Goal: Transaction & Acquisition: Book appointment/travel/reservation

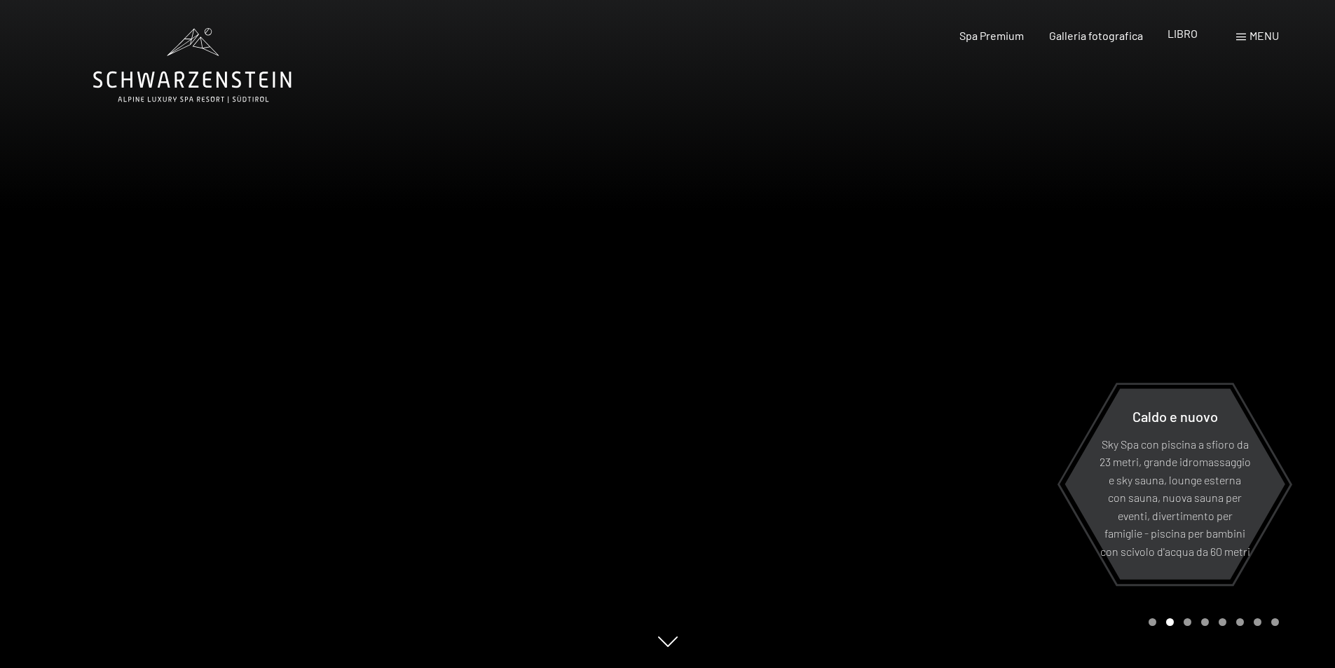
click at [1184, 38] on font "LIBRO" at bounding box center [1183, 33] width 30 height 13
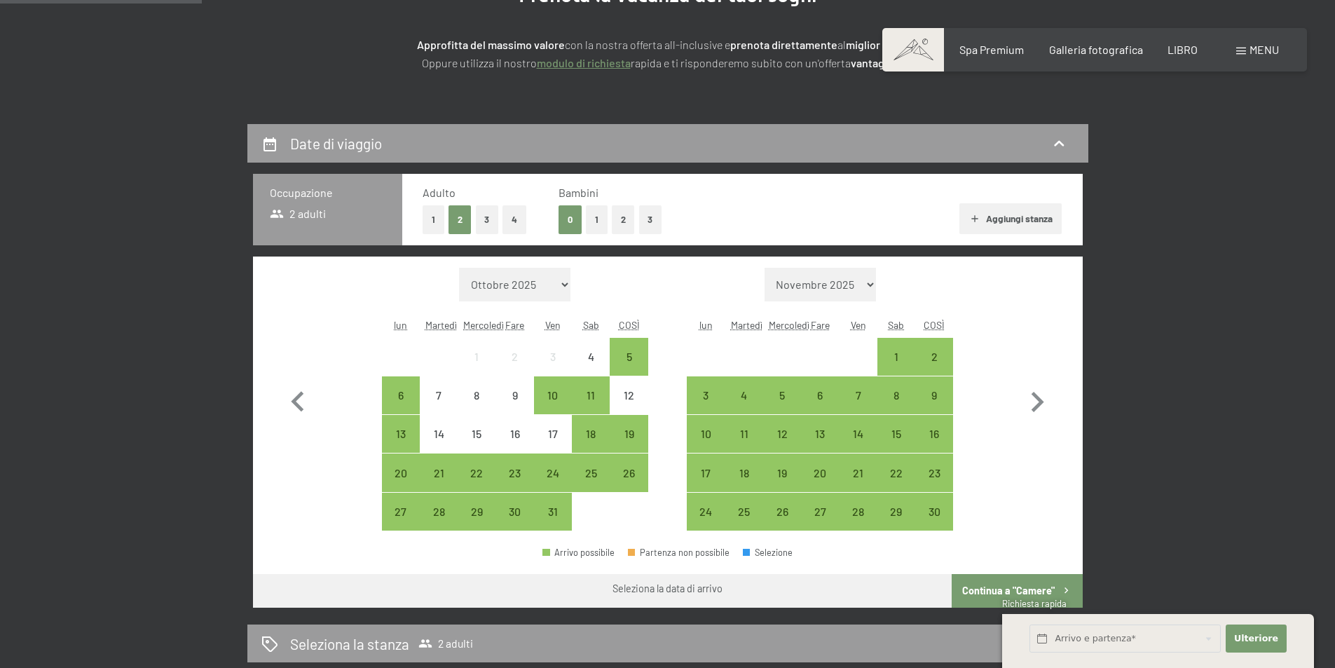
click at [870, 286] on select "Novembre 2025 Dicembre 2025 Gennaio 2026 Febbraio 2026 Marzo 2026 Aprile 2026 M…" at bounding box center [821, 285] width 112 height 34
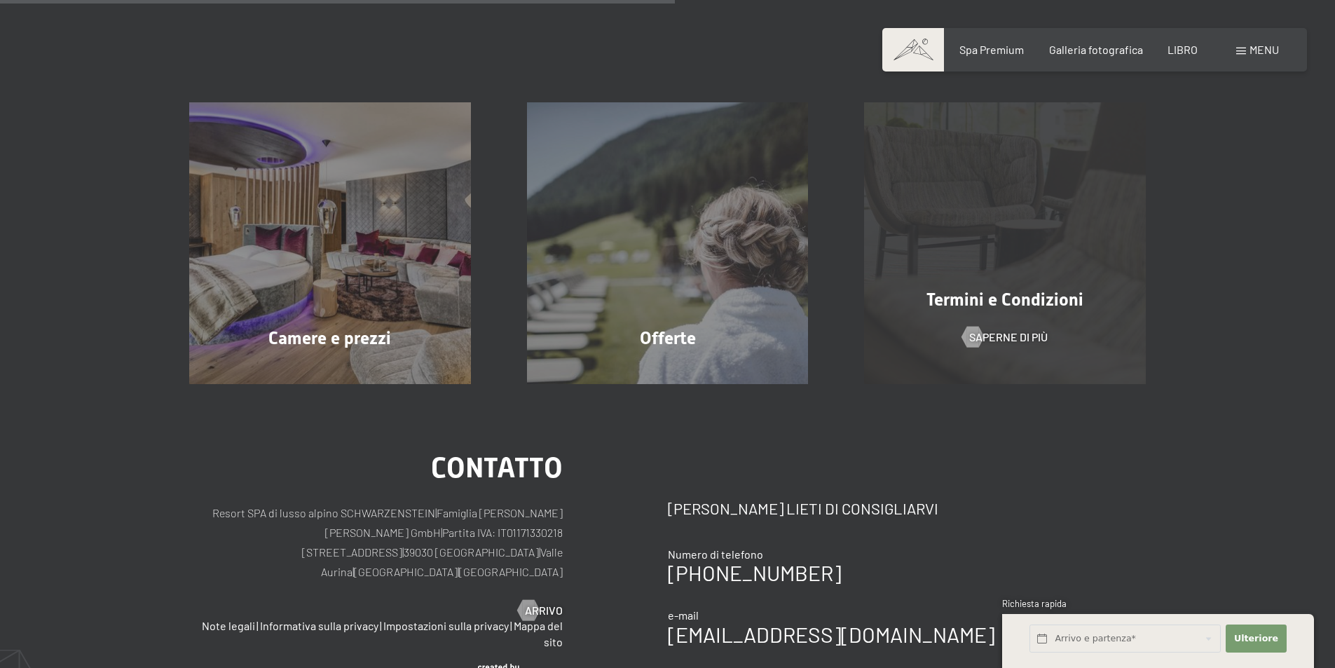
scroll to position [350, 0]
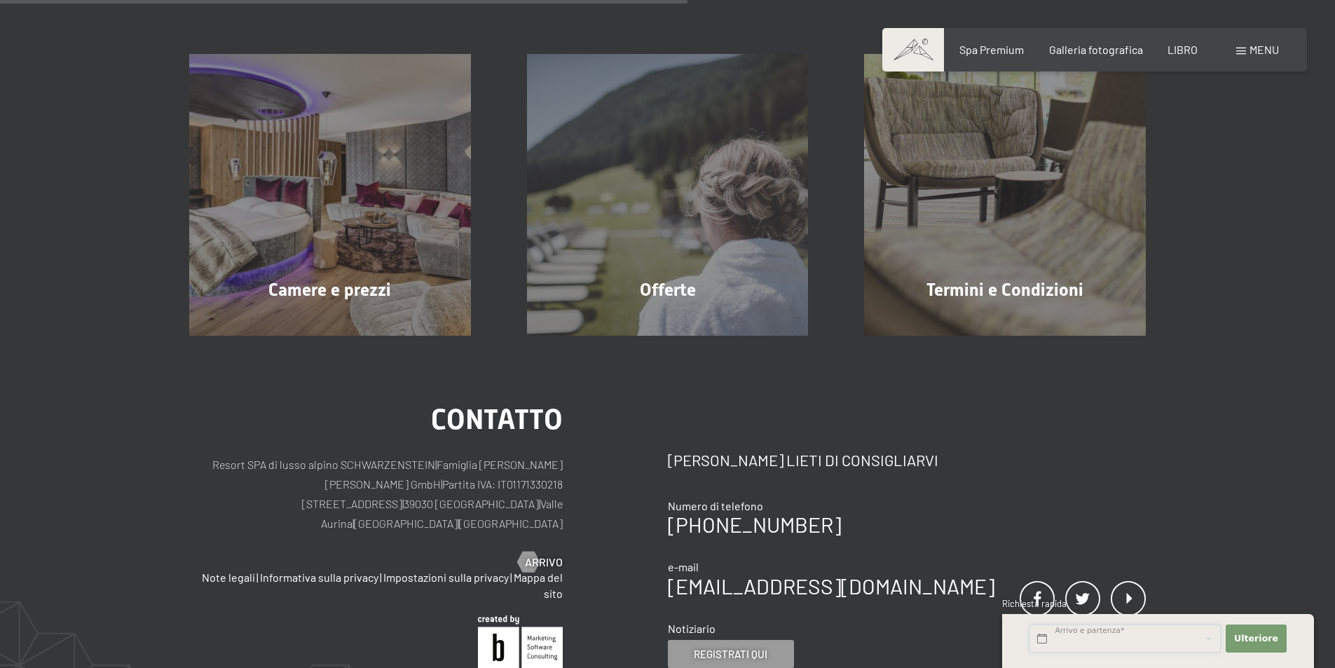
click at [1095, 634] on input "text" at bounding box center [1124, 638] width 191 height 29
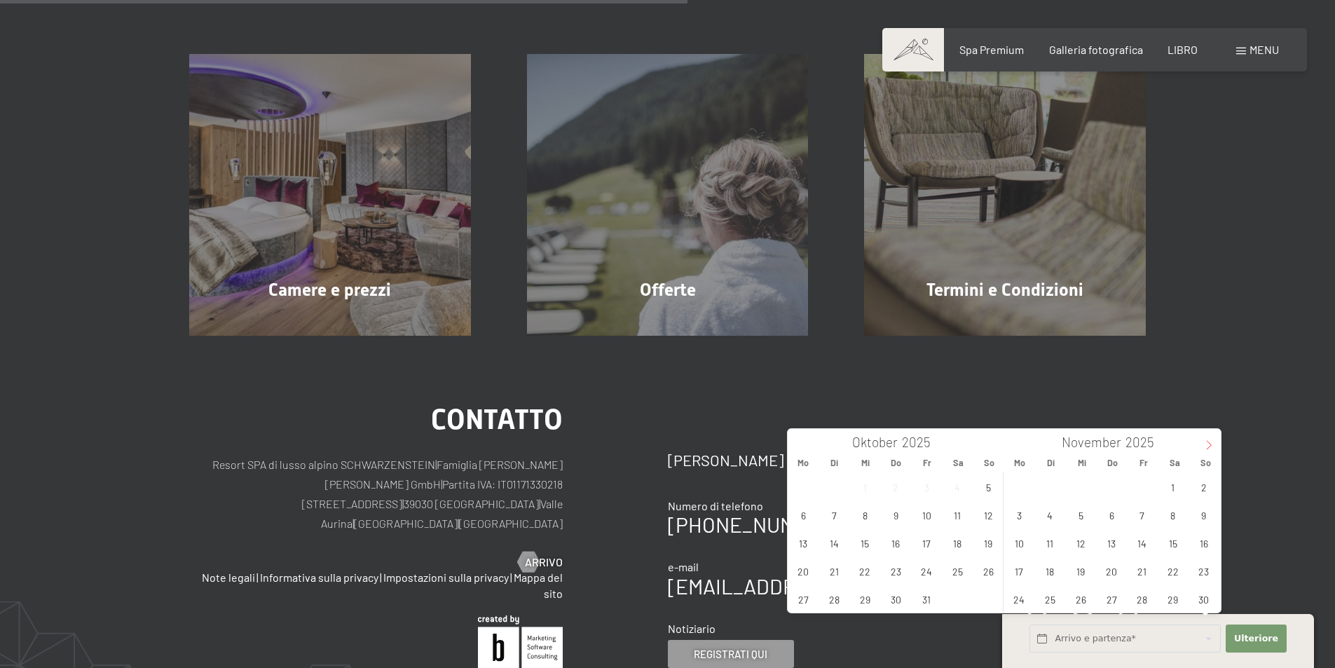
click at [1207, 448] on icon at bounding box center [1209, 445] width 10 height 10
type input "2026"
click at [1207, 448] on icon at bounding box center [1209, 445] width 10 height 10
type input "2026"
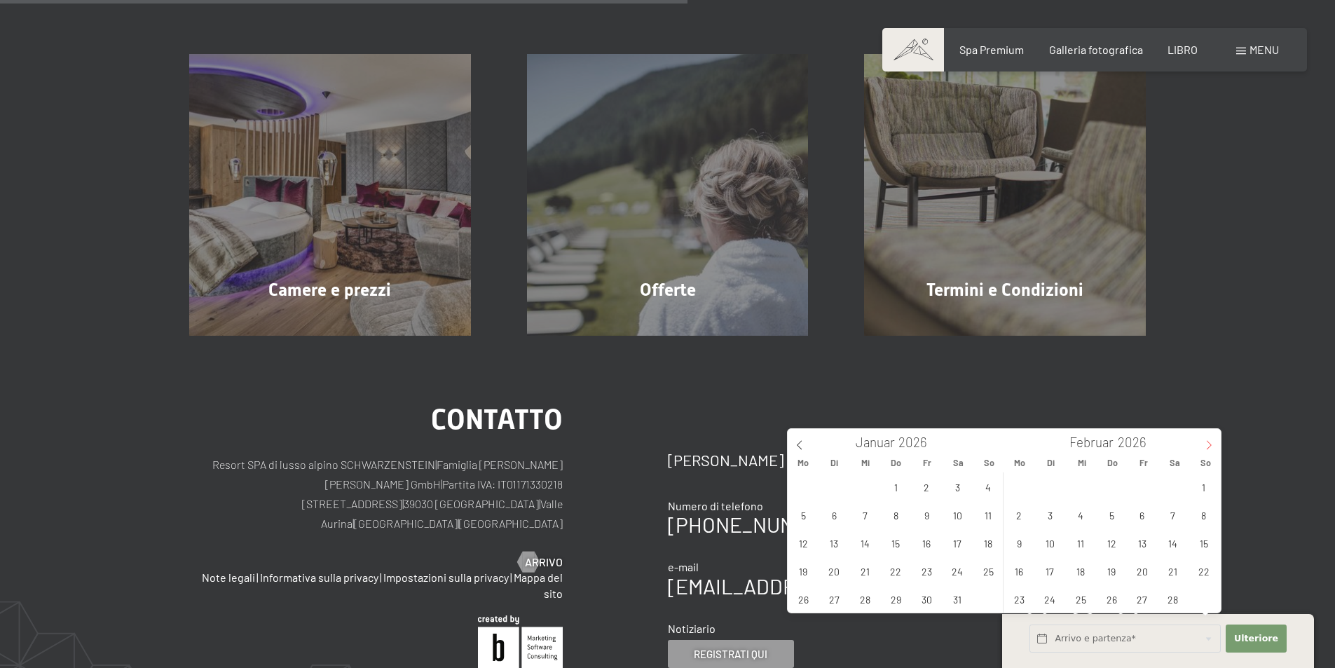
click at [1207, 448] on icon at bounding box center [1209, 445] width 10 height 10
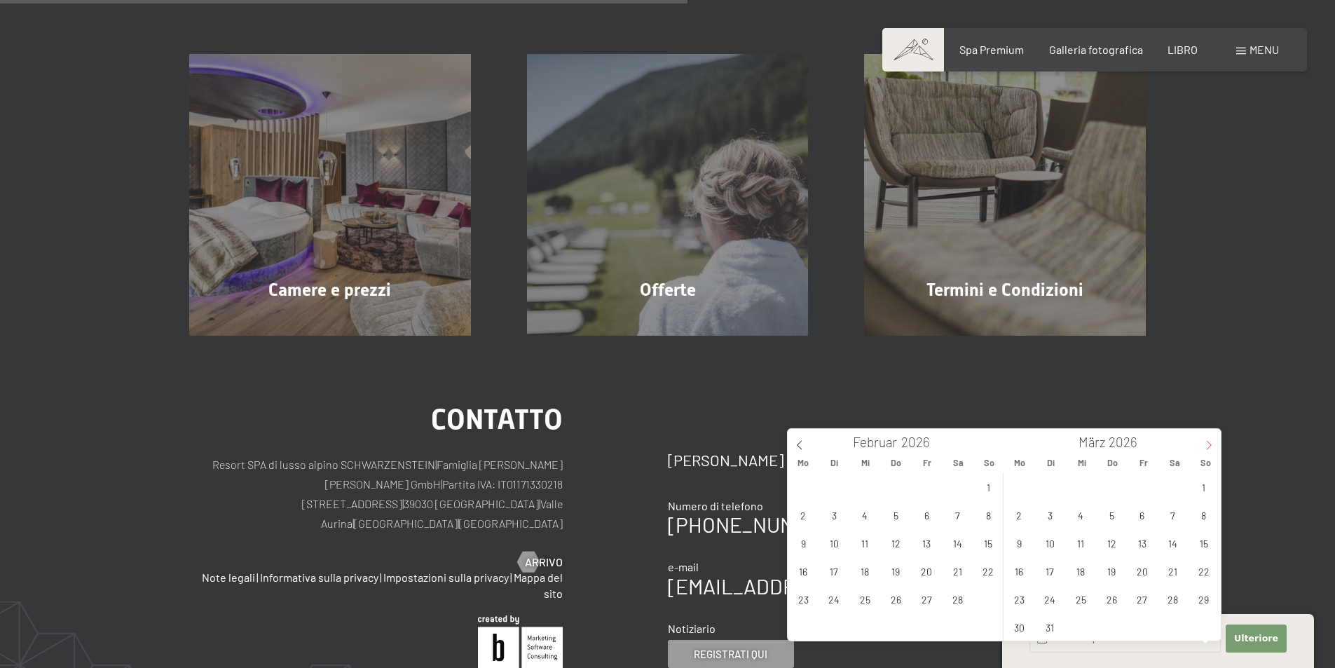
click at [1207, 448] on icon at bounding box center [1209, 445] width 10 height 10
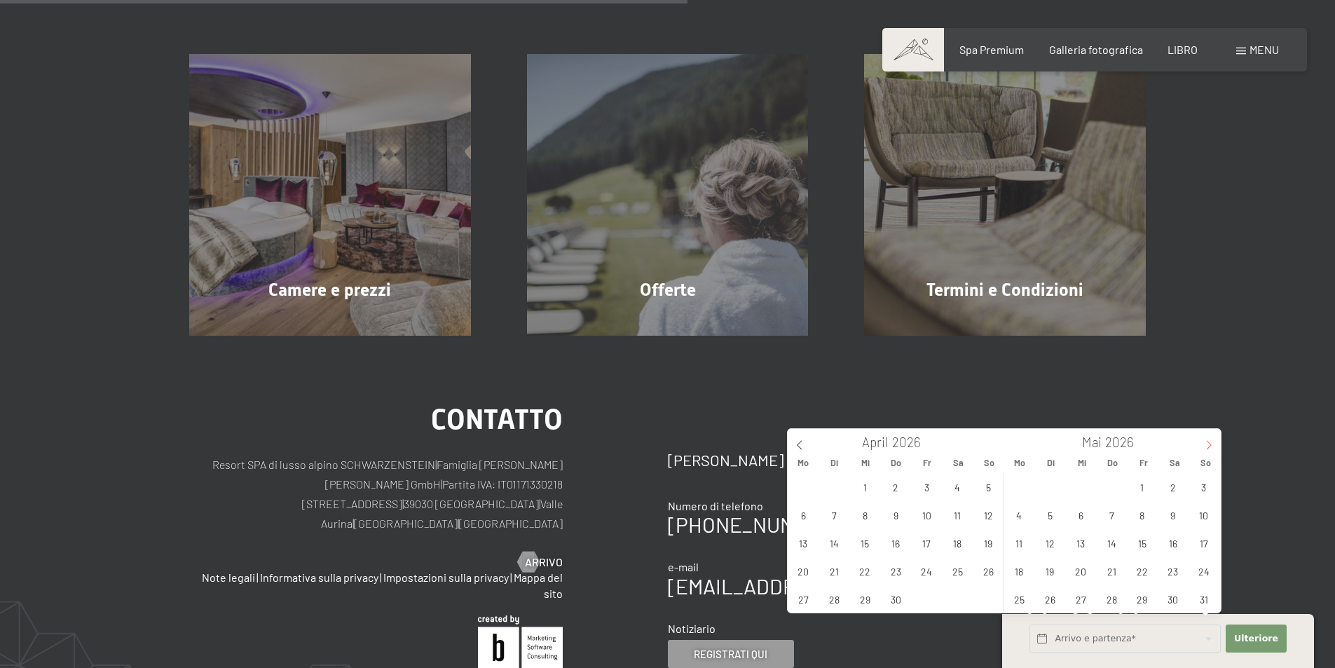
click at [1207, 448] on icon at bounding box center [1209, 445] width 10 height 10
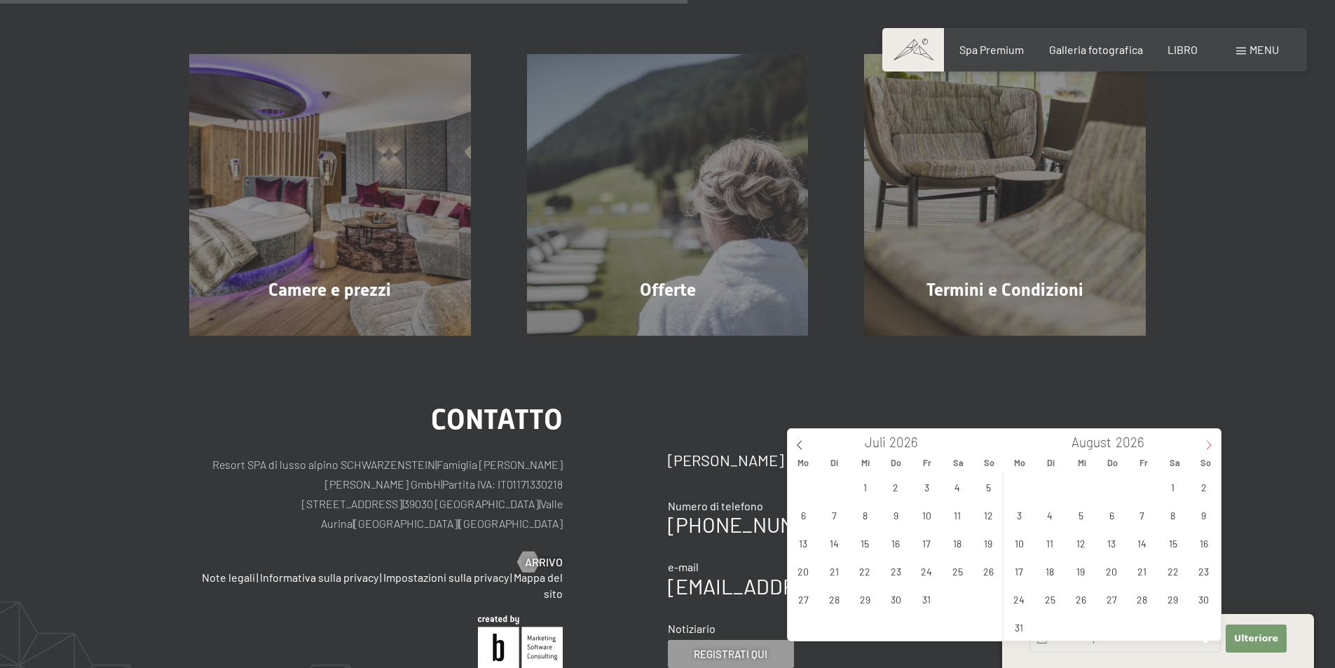
click at [1207, 448] on icon at bounding box center [1209, 445] width 10 height 10
click at [1028, 514] on span "7" at bounding box center [1019, 514] width 27 height 27
click at [1132, 516] on span "11" at bounding box center [1141, 514] width 27 height 27
type input "[DATE] - [DATE]"
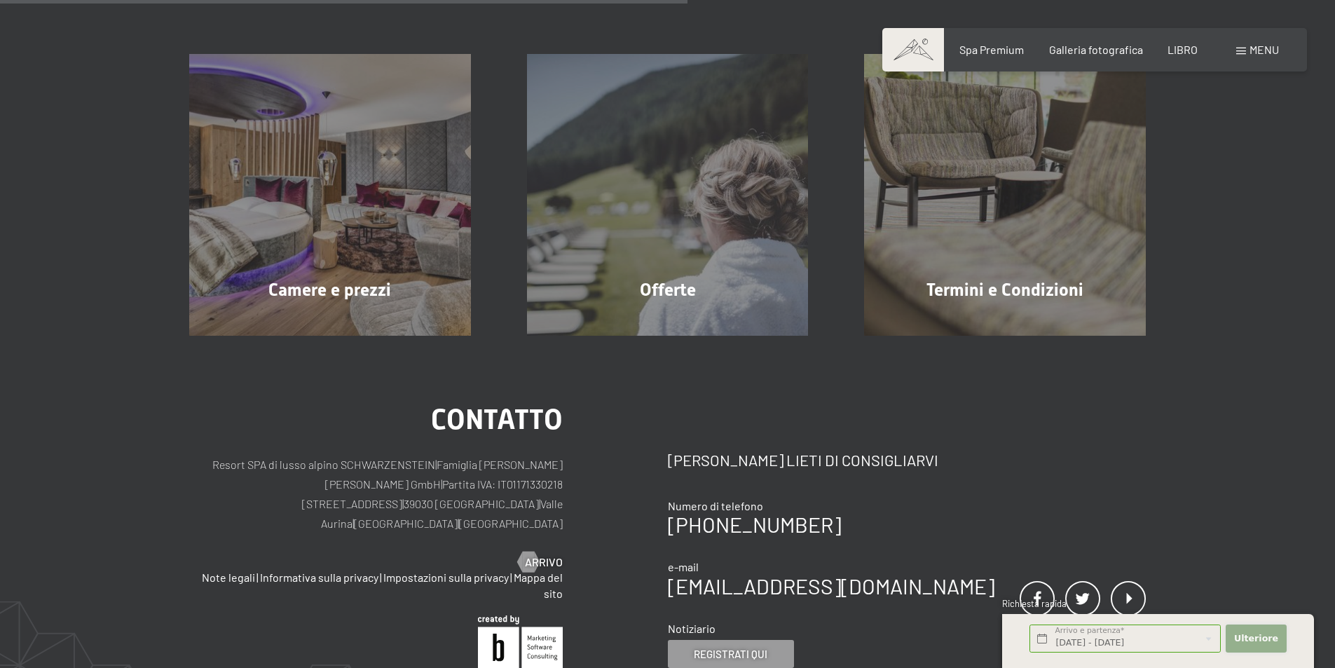
click at [1245, 633] on font "Ulteriore" at bounding box center [1256, 638] width 44 height 11
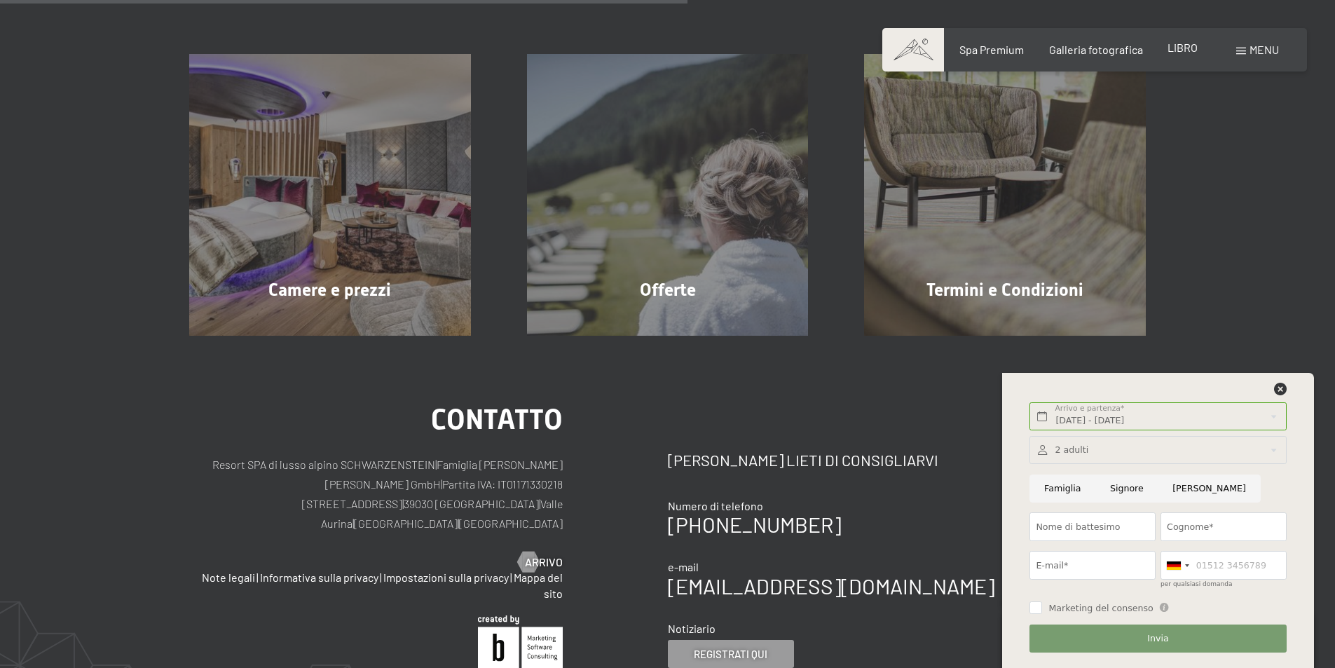
click at [1177, 57] on div "Spa Premium Galleria fotografica LIBRO" at bounding box center [1066, 49] width 312 height 15
click at [1179, 51] on font "LIBRO" at bounding box center [1183, 47] width 30 height 13
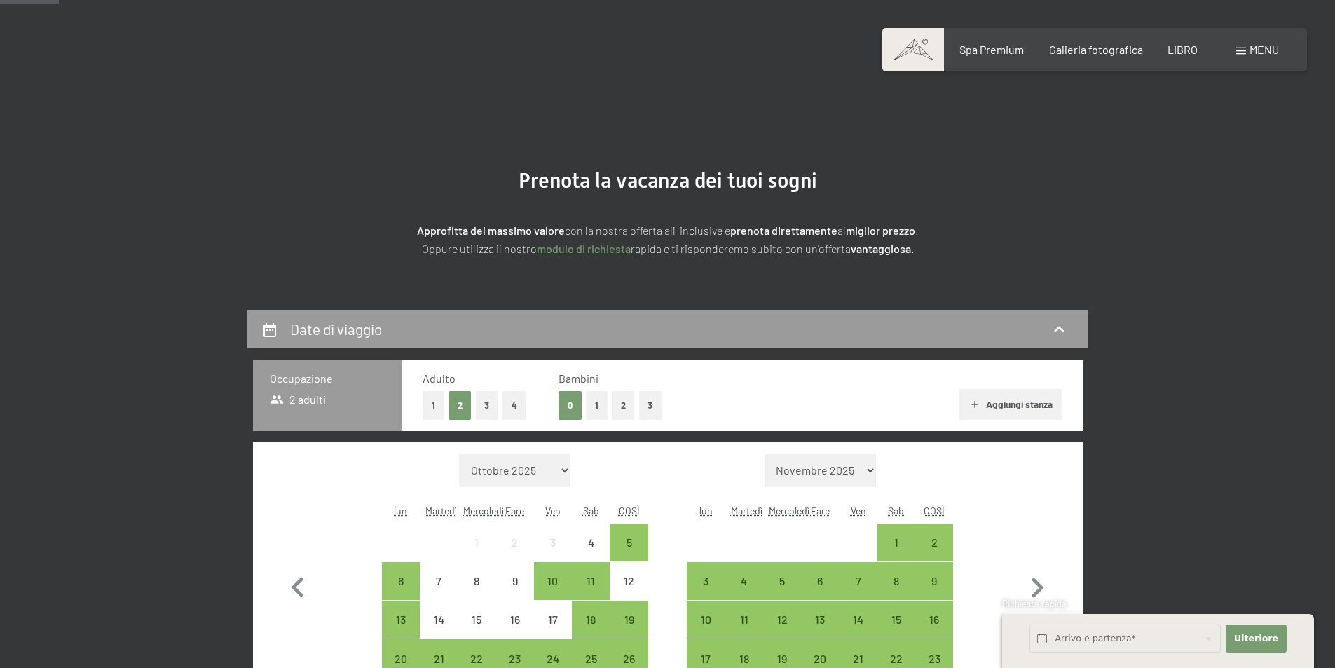
scroll to position [210, 0]
